Goal: Register for event/course: Sign up to attend an event or enroll in a course

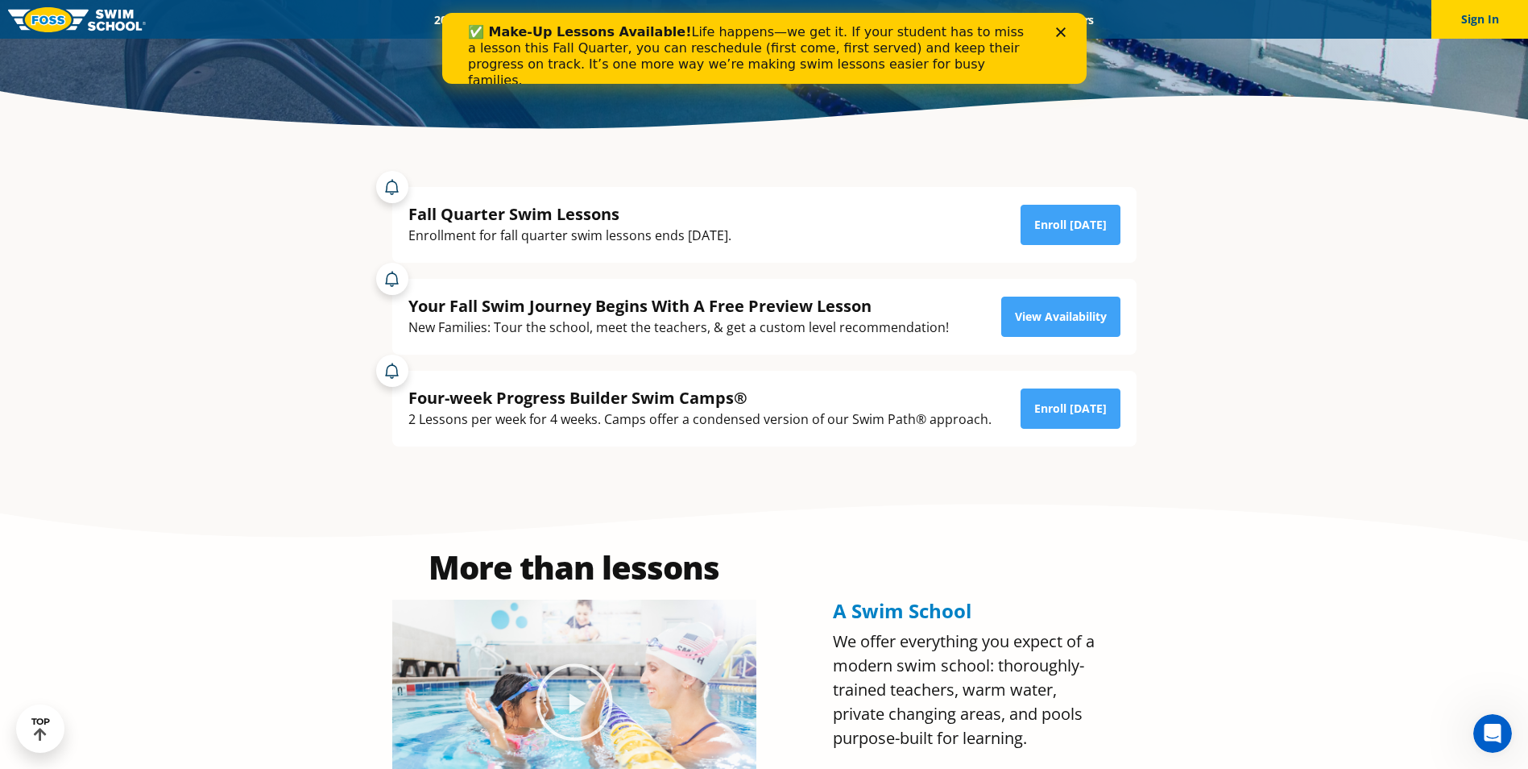
scroll to position [403, 0]
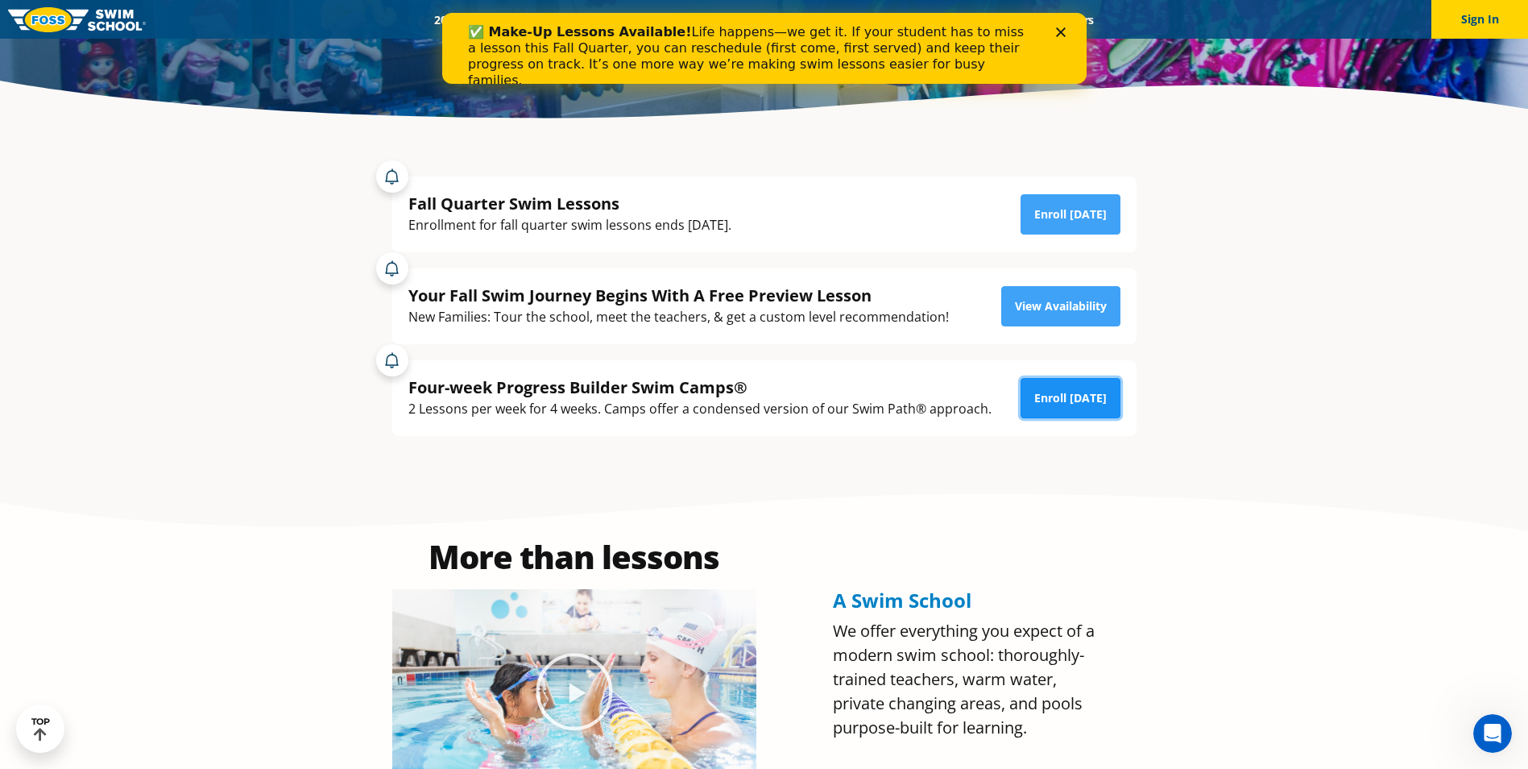
click at [1074, 413] on link "Enroll [DATE]" at bounding box center [1071, 398] width 100 height 40
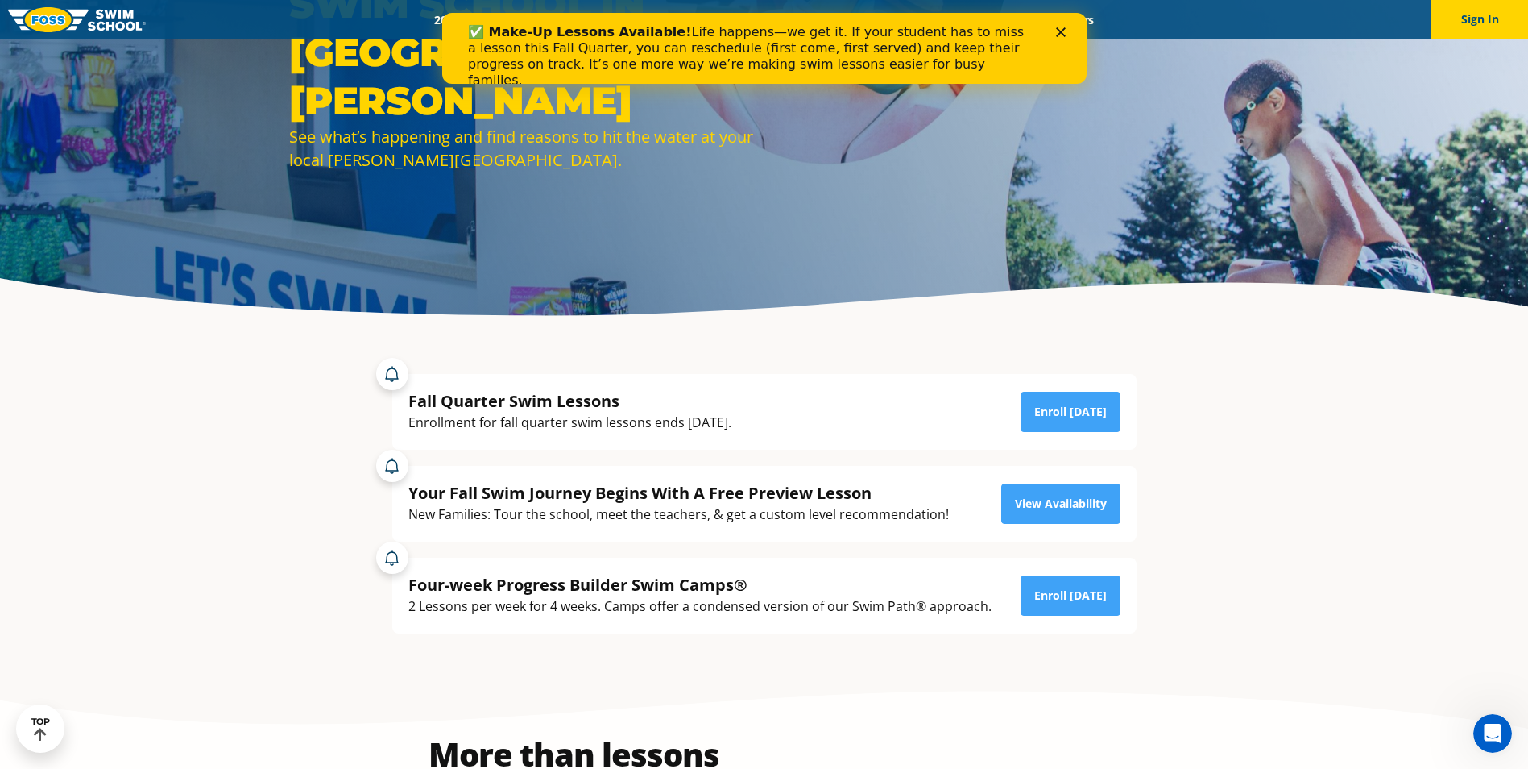
scroll to position [242, 0]
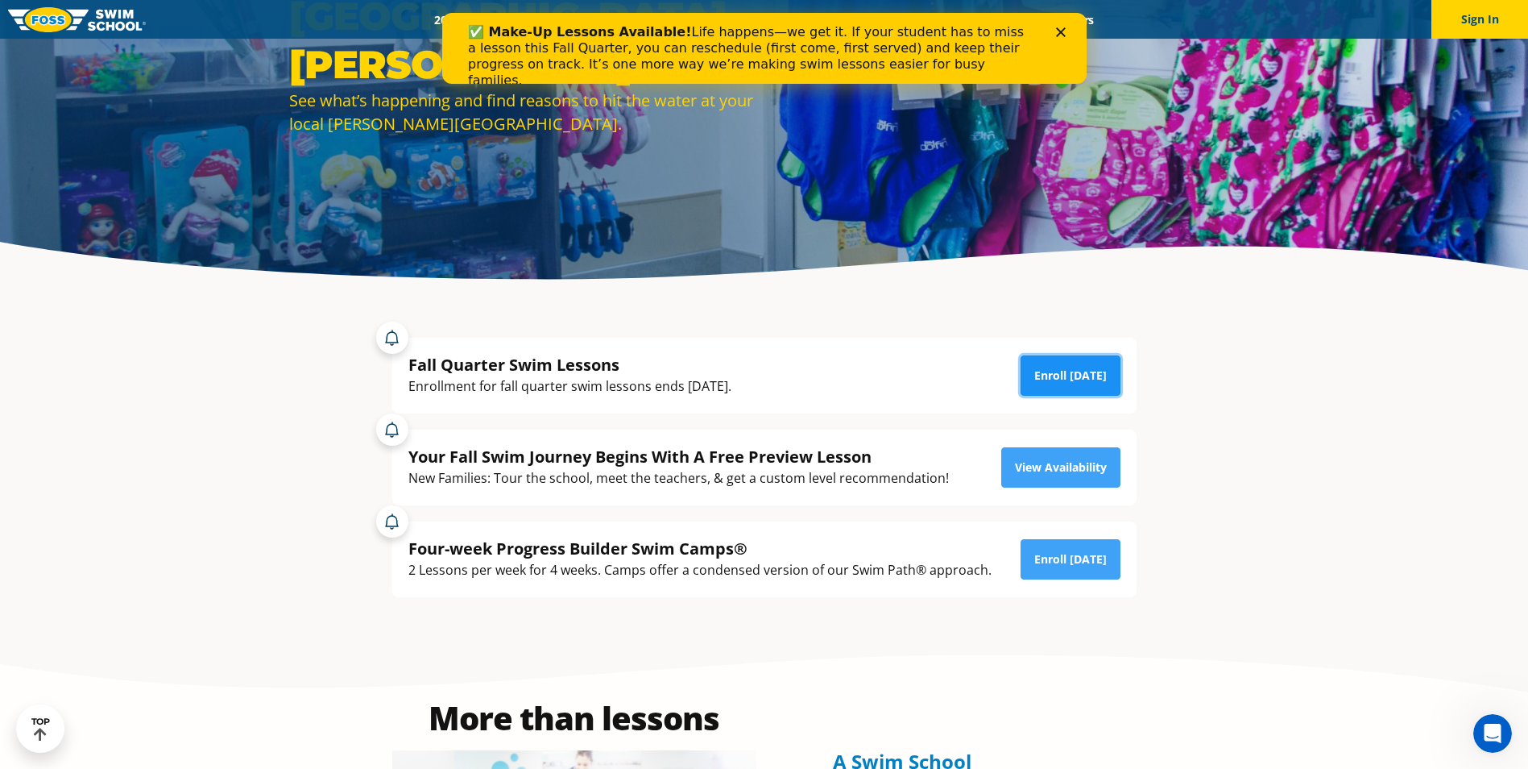
click at [1050, 385] on link "Enroll [DATE]" at bounding box center [1071, 375] width 100 height 40
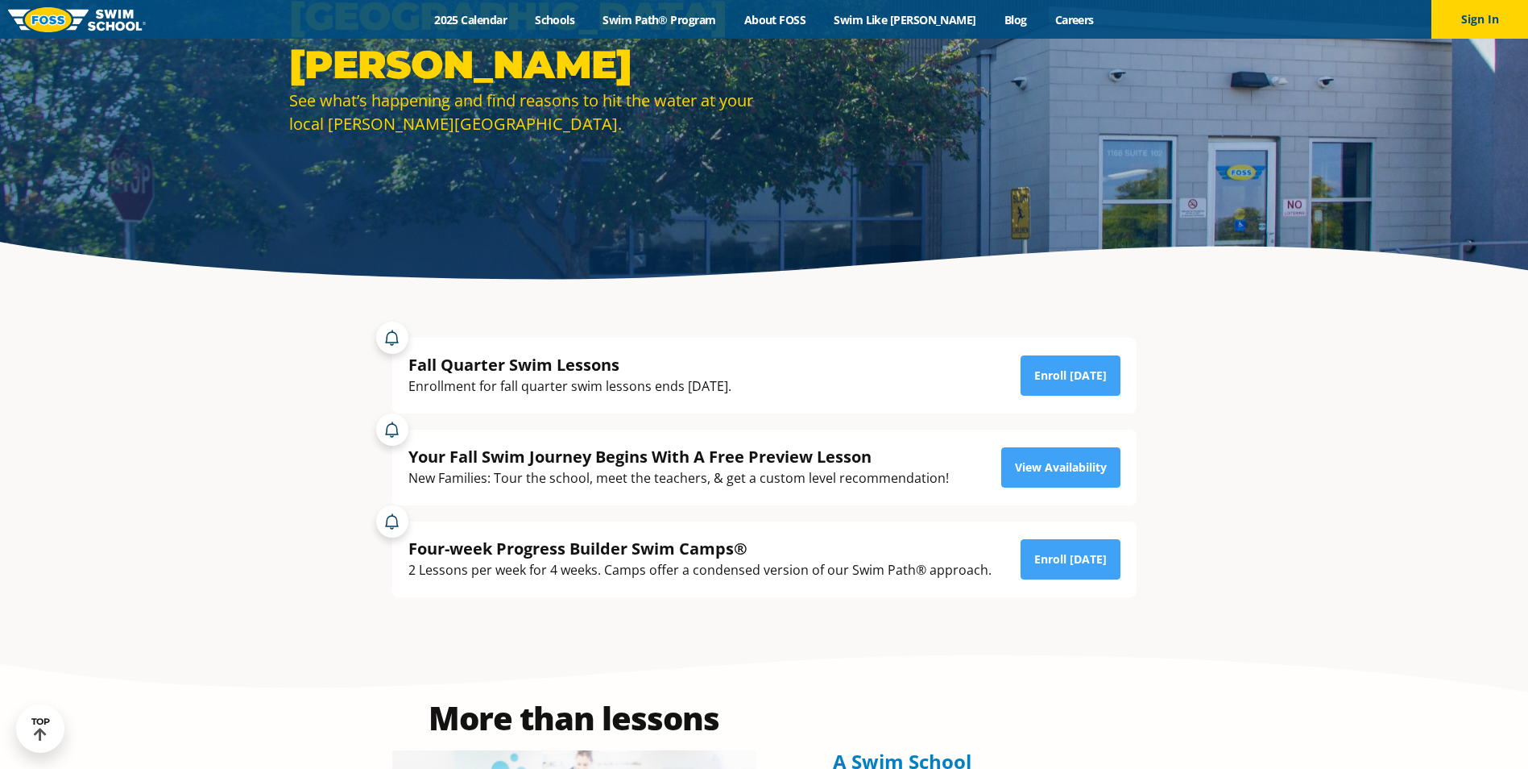
scroll to position [242, 0]
click at [1047, 551] on link "Enroll [DATE]" at bounding box center [1071, 559] width 100 height 40
